Goal: Task Accomplishment & Management: Use online tool/utility

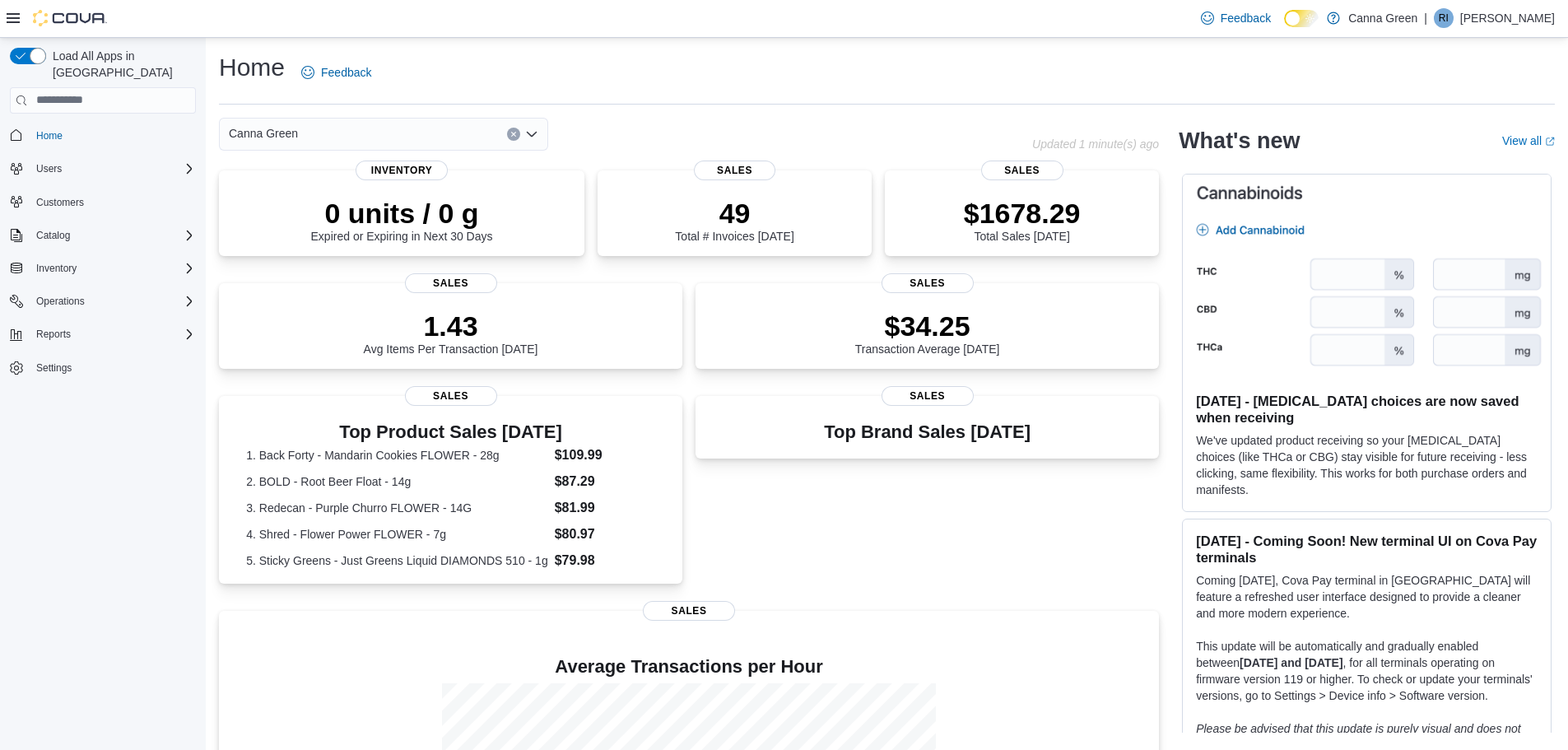
click at [985, 87] on div "Home Feedback" at bounding box center [887, 72] width 1336 height 43
click at [51, 259] on span "Inventory" at bounding box center [56, 268] width 40 height 20
click at [67, 331] on span "Inventory Manager (Classic)" at bounding box center [92, 337] width 124 height 13
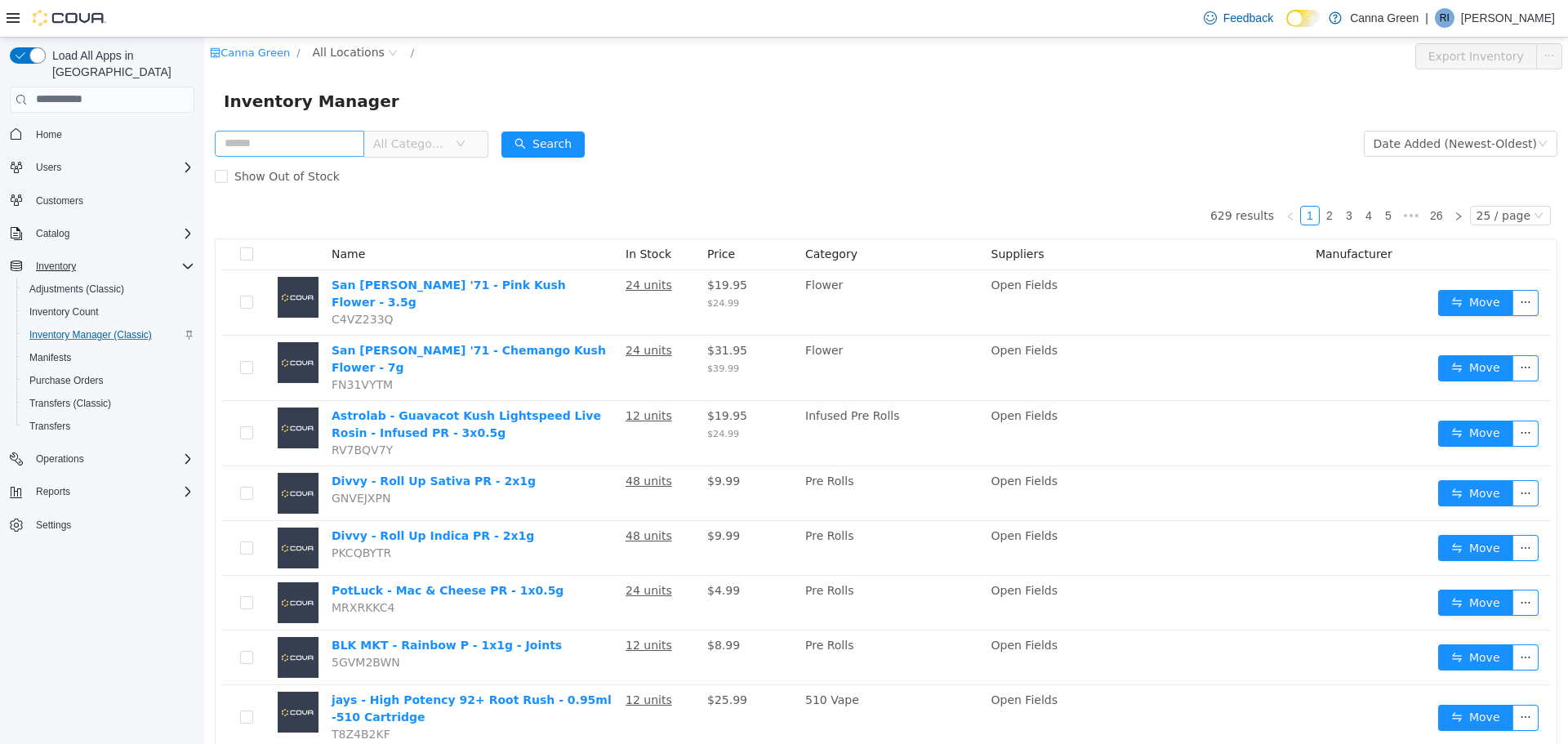
click at [281, 141] on input "text" at bounding box center [289, 142] width 149 height 26
type input "*****"
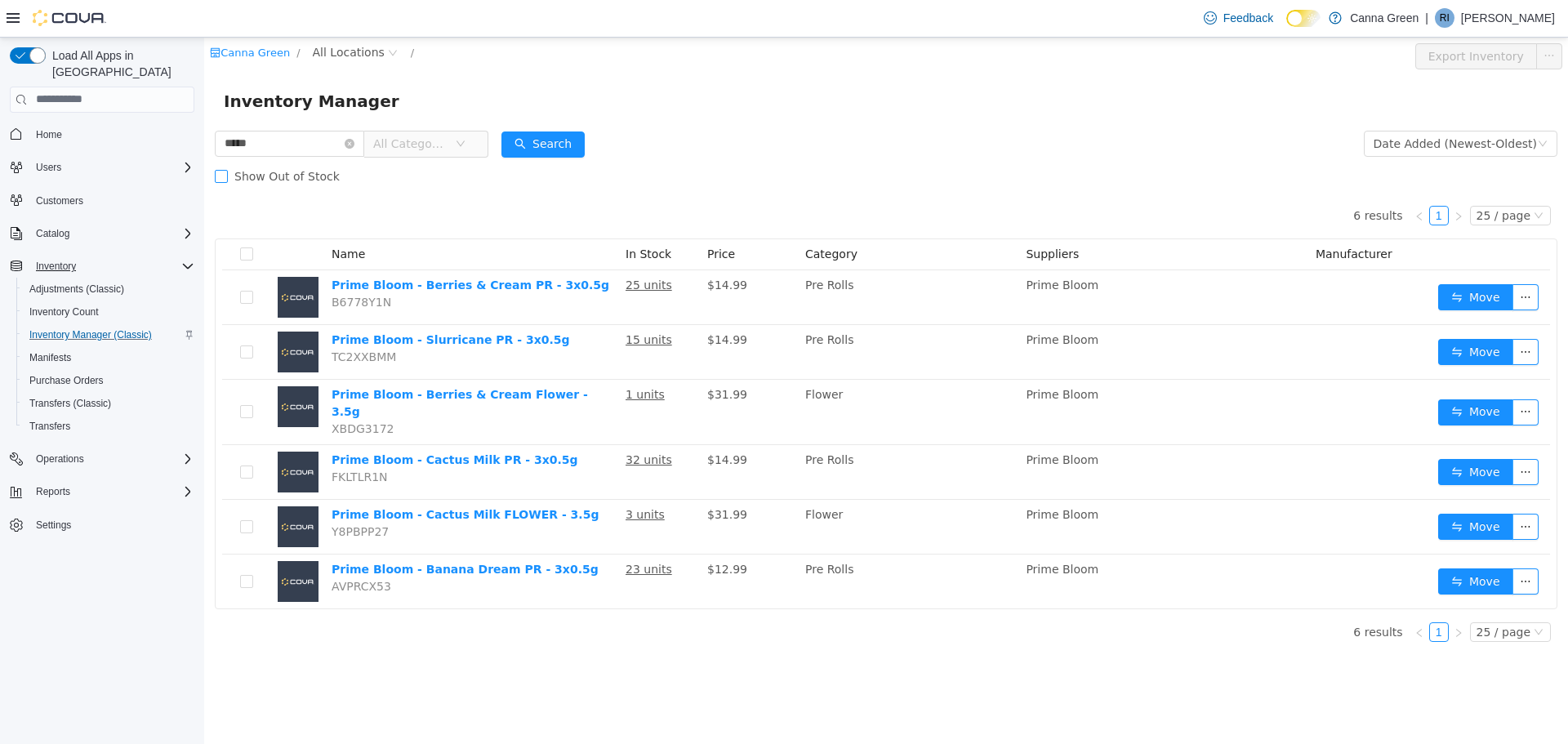
click at [252, 171] on span "Show Out of Stock" at bounding box center [287, 175] width 119 height 13
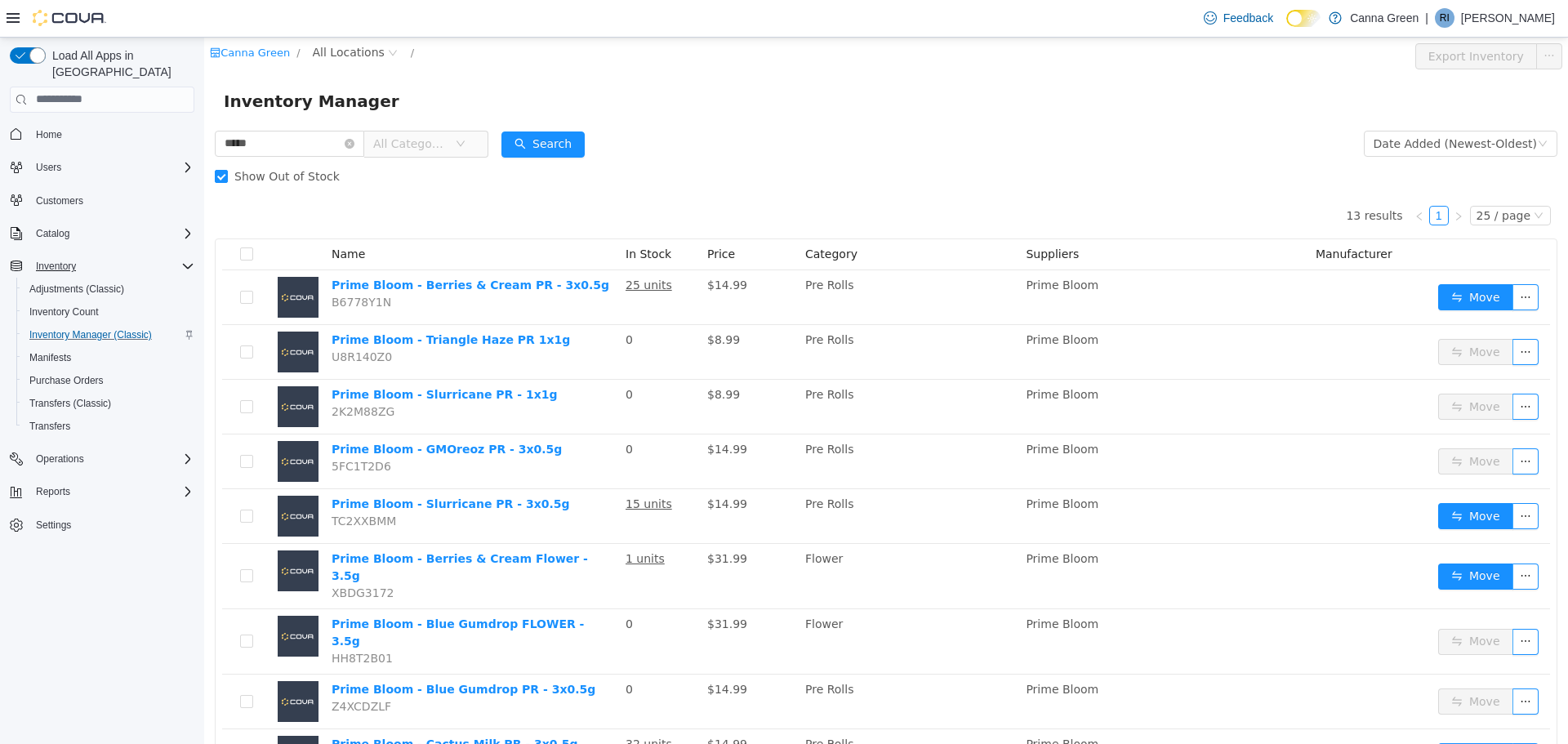
click at [731, 119] on div "Inventory Manager" at bounding box center [885, 100] width 1363 height 52
click at [739, 162] on div "Show Out of Stock" at bounding box center [885, 175] width 1342 height 33
drag, startPoint x: 834, startPoint y: 111, endPoint x: 847, endPoint y: 108, distance: 13.3
click at [847, 108] on div "Inventory Manager" at bounding box center [885, 100] width 1325 height 26
